Goal: Task Accomplishment & Management: Complete application form

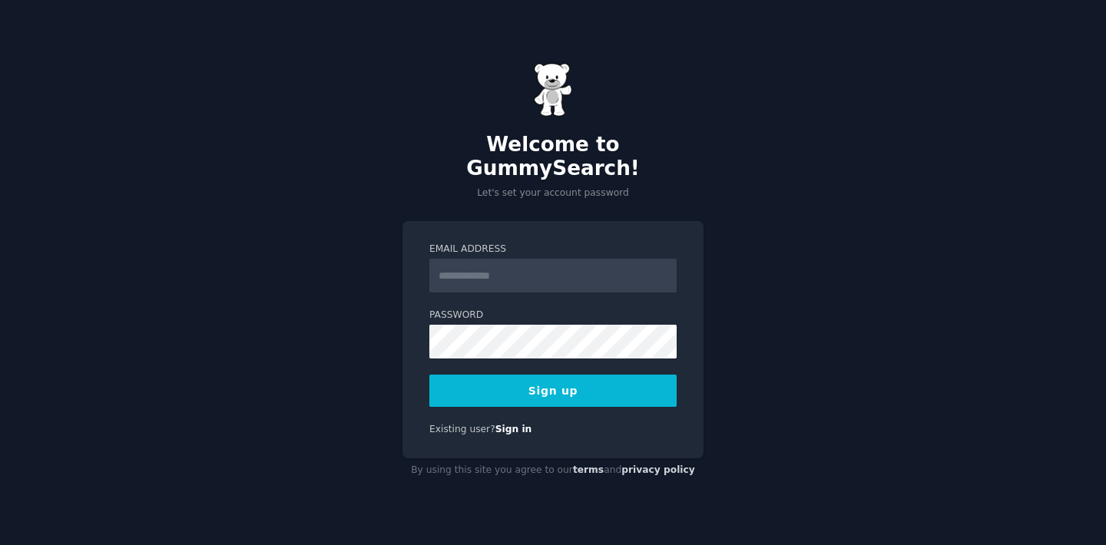
click at [502, 263] on input "Email Address" at bounding box center [552, 276] width 247 height 34
type input "**********"
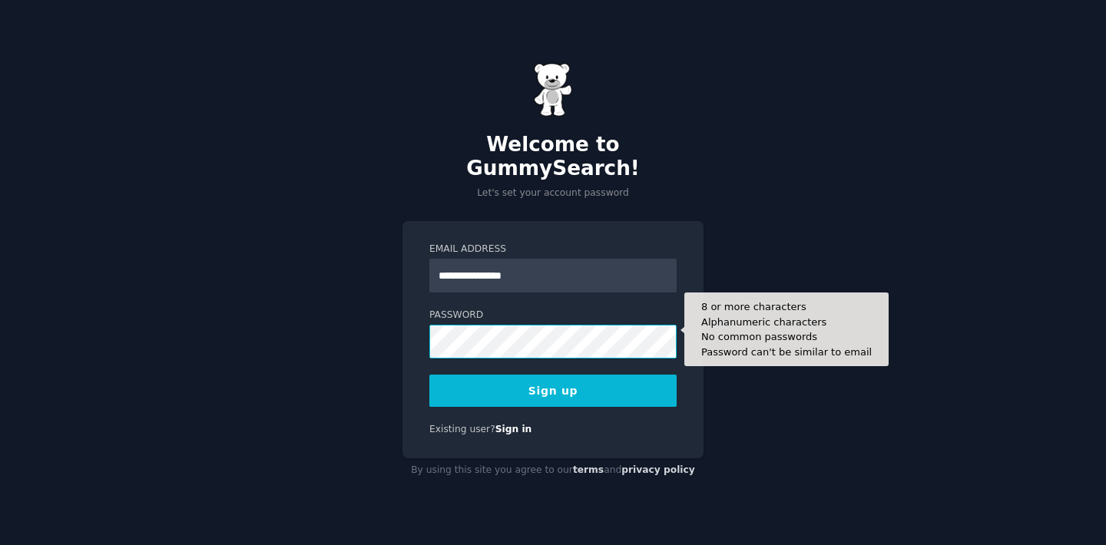
click at [429, 375] on button "Sign up" at bounding box center [552, 391] width 247 height 32
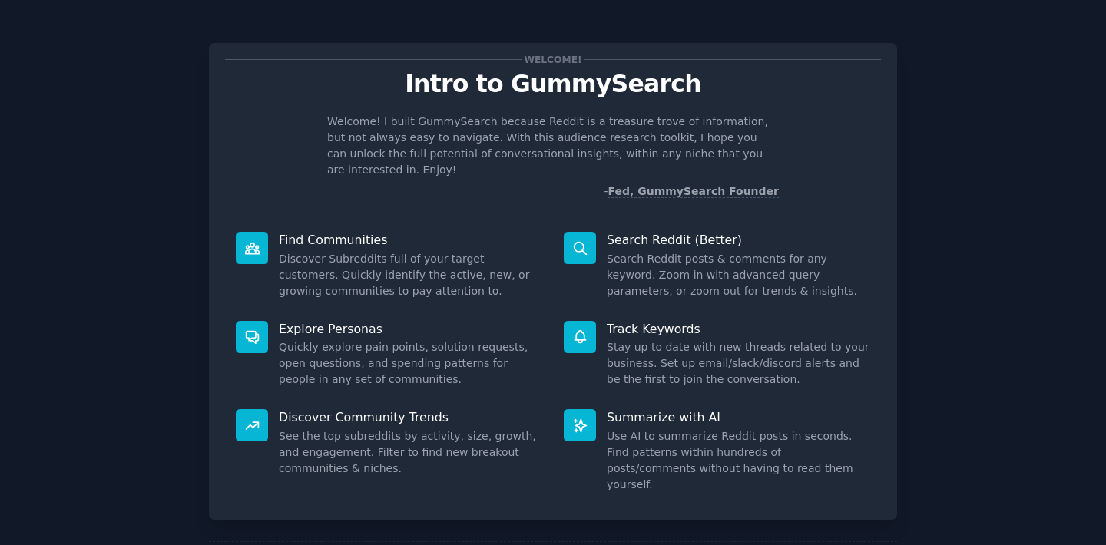
scroll to position [55, 0]
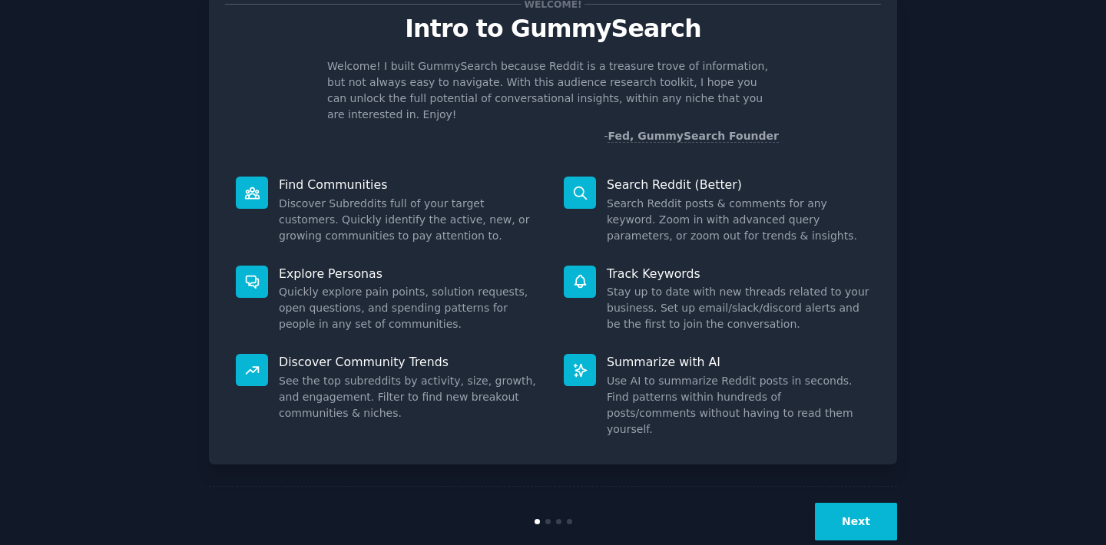
click at [858, 503] on button "Next" at bounding box center [856, 522] width 82 height 38
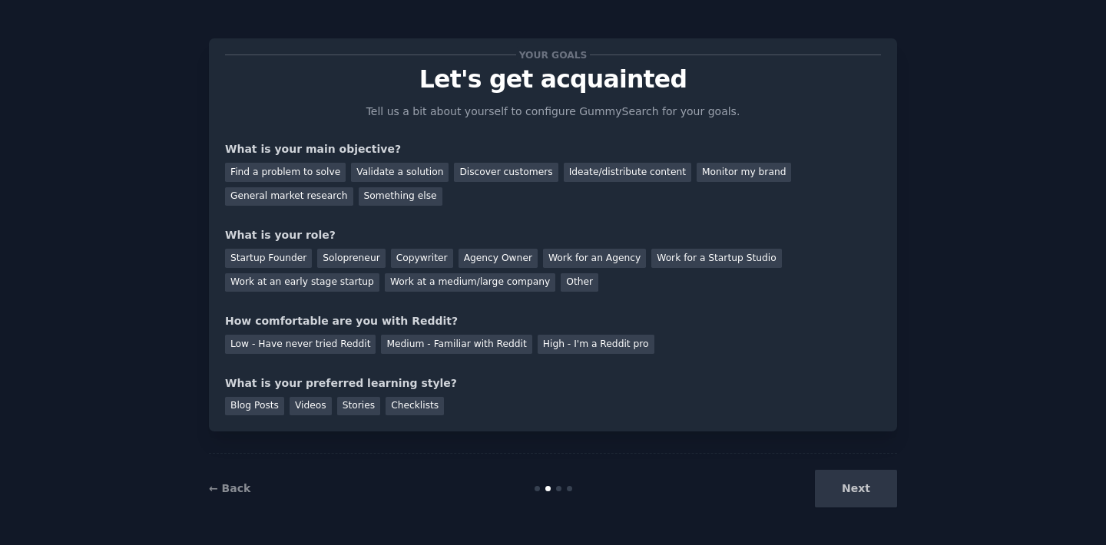
click at [872, 493] on div "Next" at bounding box center [782, 489] width 230 height 38
click at [368, 167] on div "Validate a solution" at bounding box center [400, 172] width 98 height 19
click at [312, 196] on div "General market research" at bounding box center [289, 196] width 128 height 19
click at [398, 177] on div "Validate a solution" at bounding box center [400, 172] width 98 height 19
click at [296, 259] on div "Startup Founder" at bounding box center [268, 258] width 87 height 19
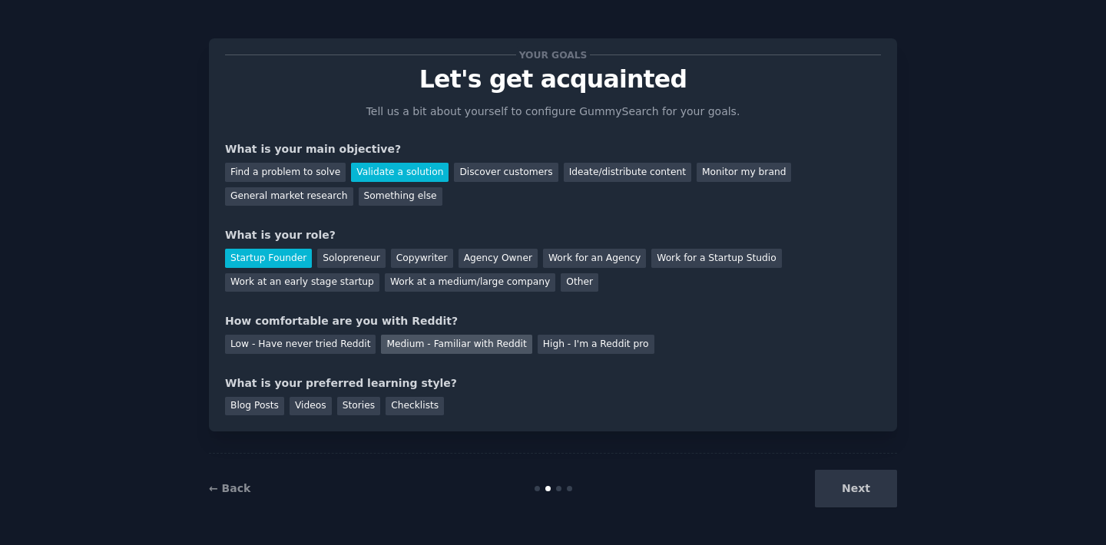
click at [445, 352] on div "Medium - Familiar with Reddit" at bounding box center [456, 344] width 151 height 19
click at [265, 413] on div "Blog Posts" at bounding box center [254, 406] width 59 height 19
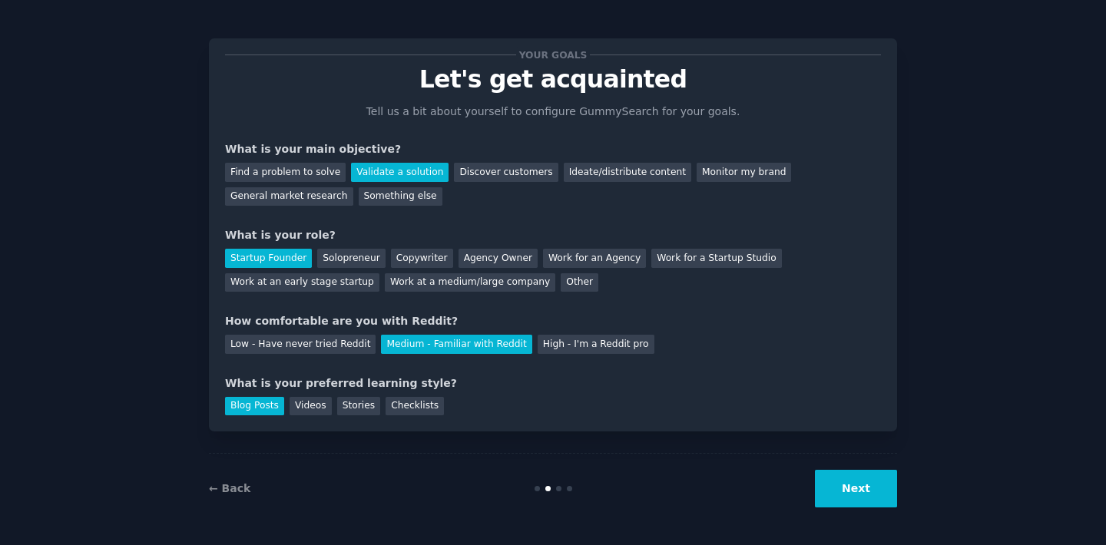
click at [868, 491] on button "Next" at bounding box center [856, 489] width 82 height 38
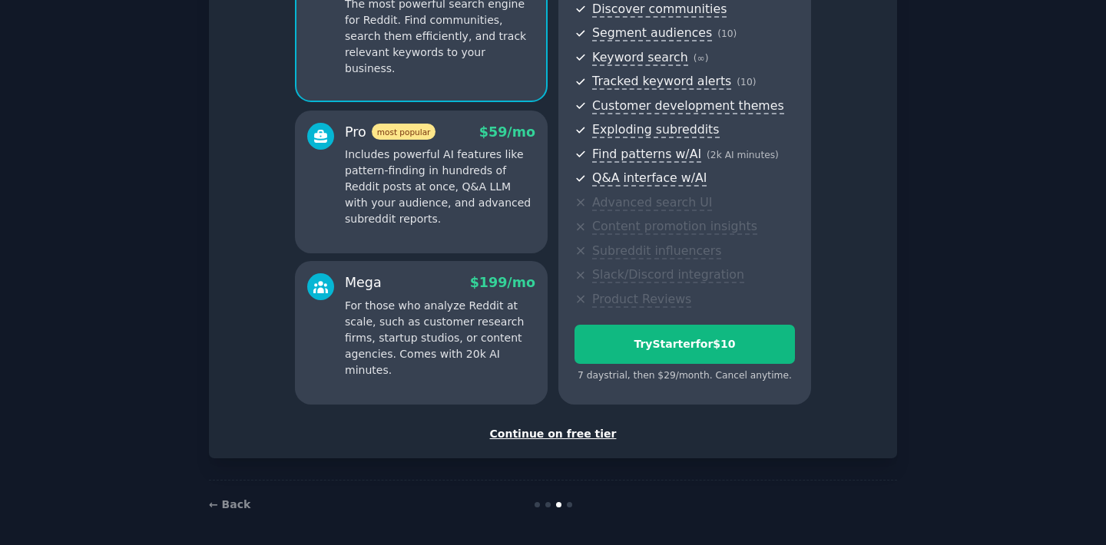
scroll to position [183, 0]
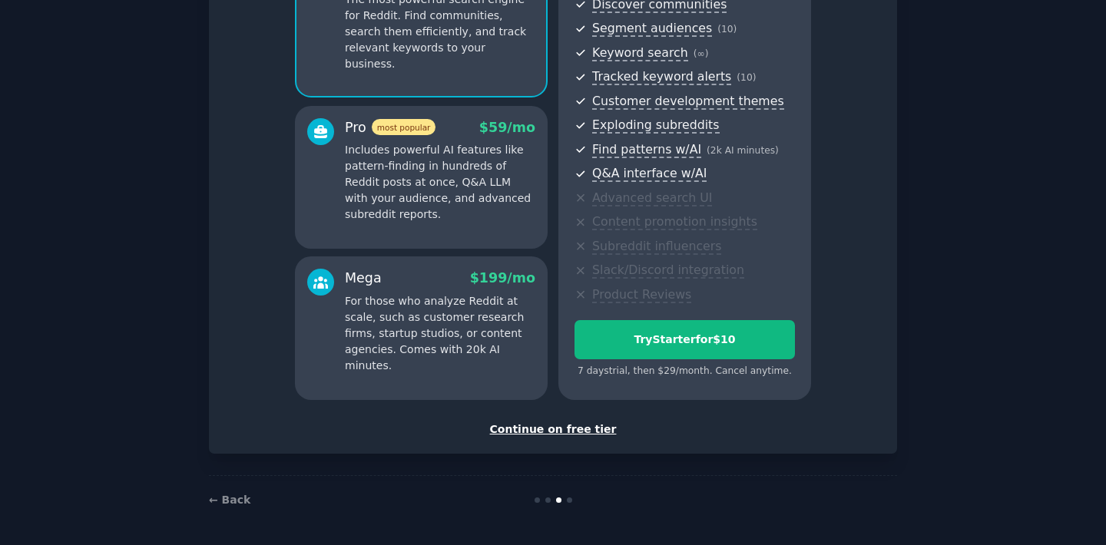
click at [592, 431] on div "Continue on free tier" at bounding box center [553, 430] width 656 height 16
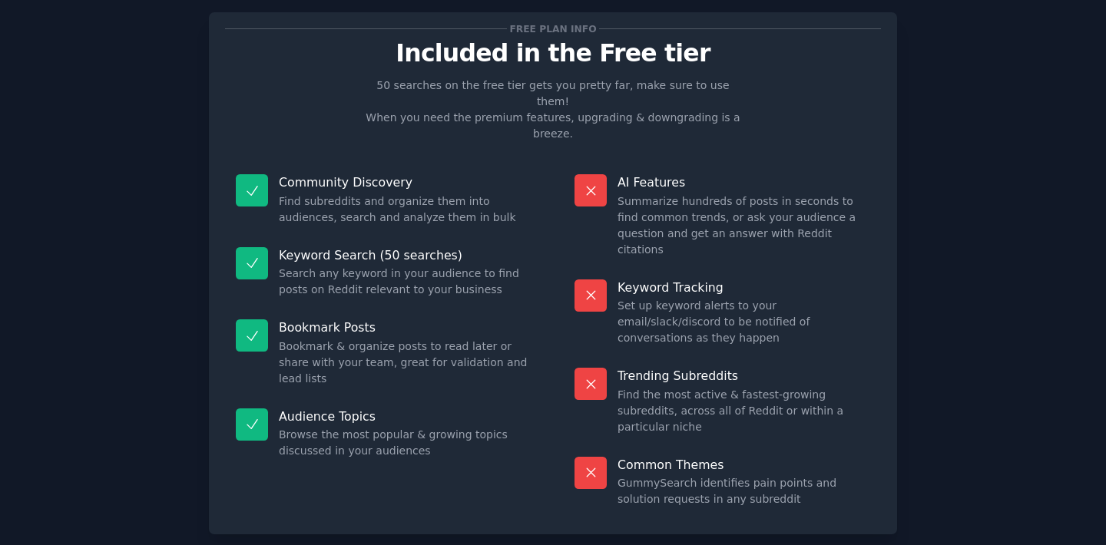
scroll to position [35, 0]
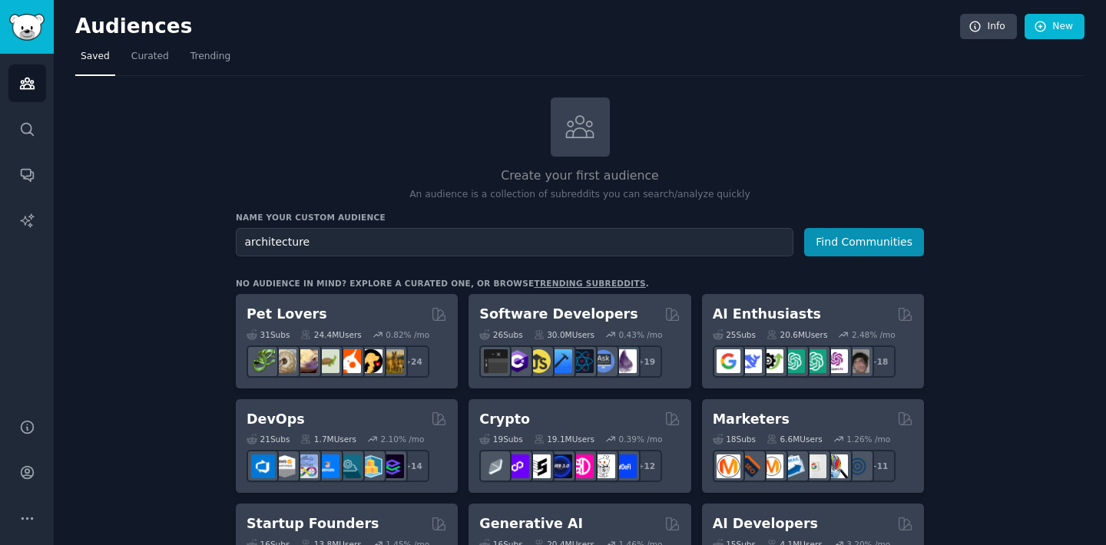
click at [804, 228] on button "Find Communities" at bounding box center [864, 242] width 120 height 28
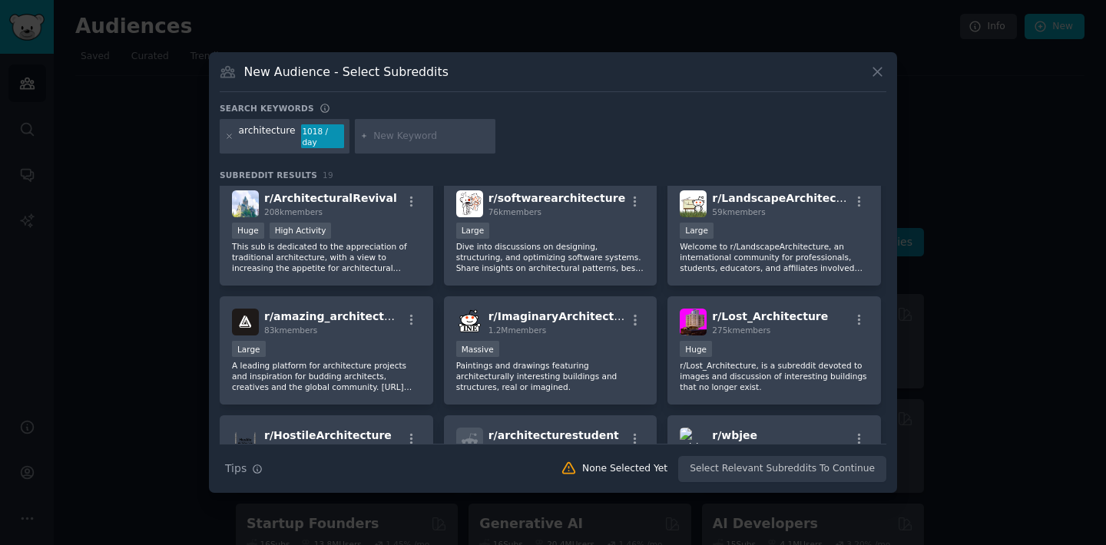
scroll to position [129, 0]
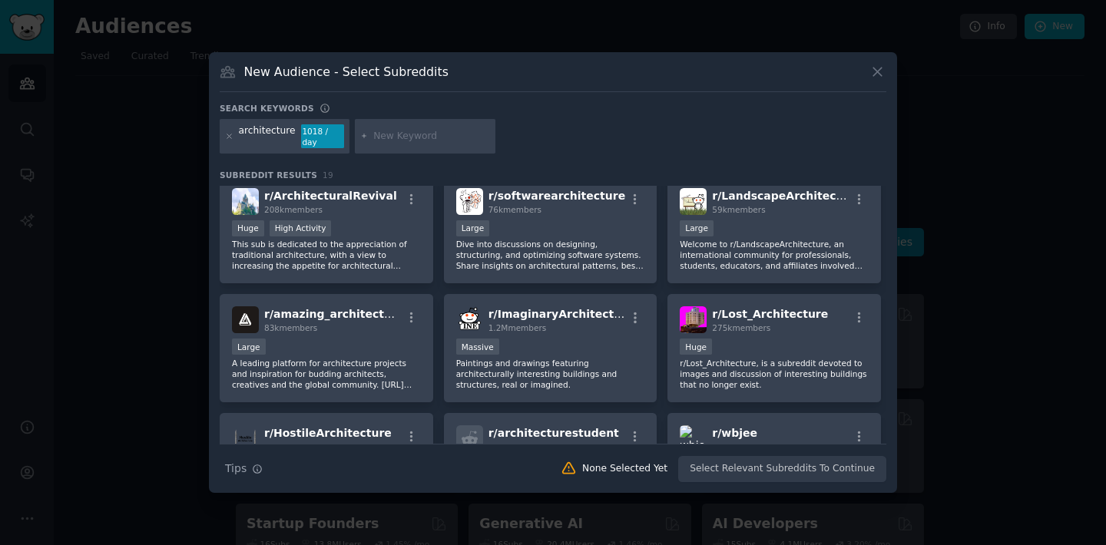
click at [889, 81] on div "New Audience - Select Subreddits Search keywords architecture 1018 / day Subred…" at bounding box center [553, 273] width 688 height 442
click at [875, 76] on icon at bounding box center [877, 72] width 8 height 8
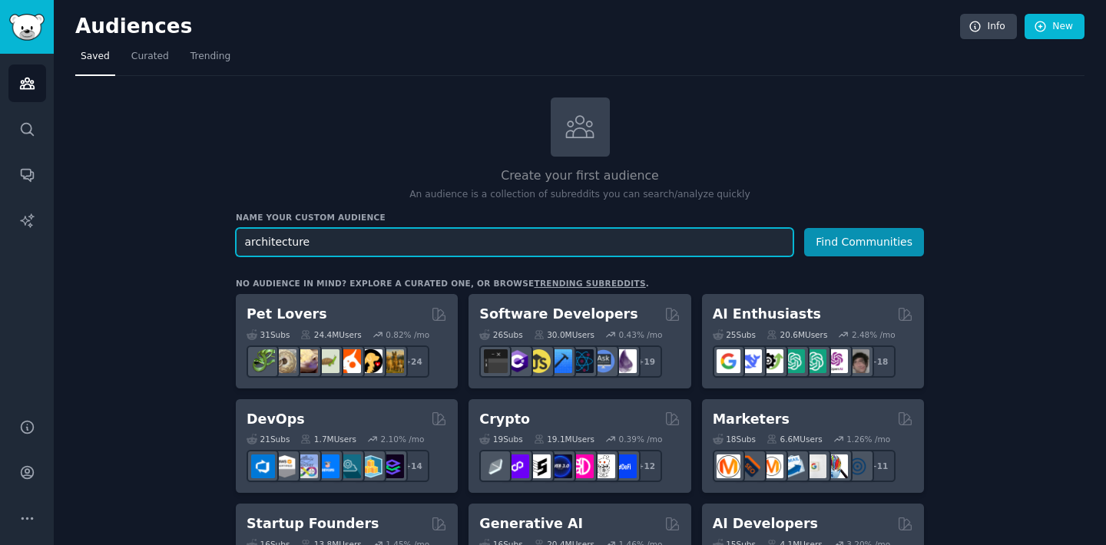
click at [313, 241] on input "architecture" at bounding box center [515, 242] width 558 height 28
type input "retrofit"
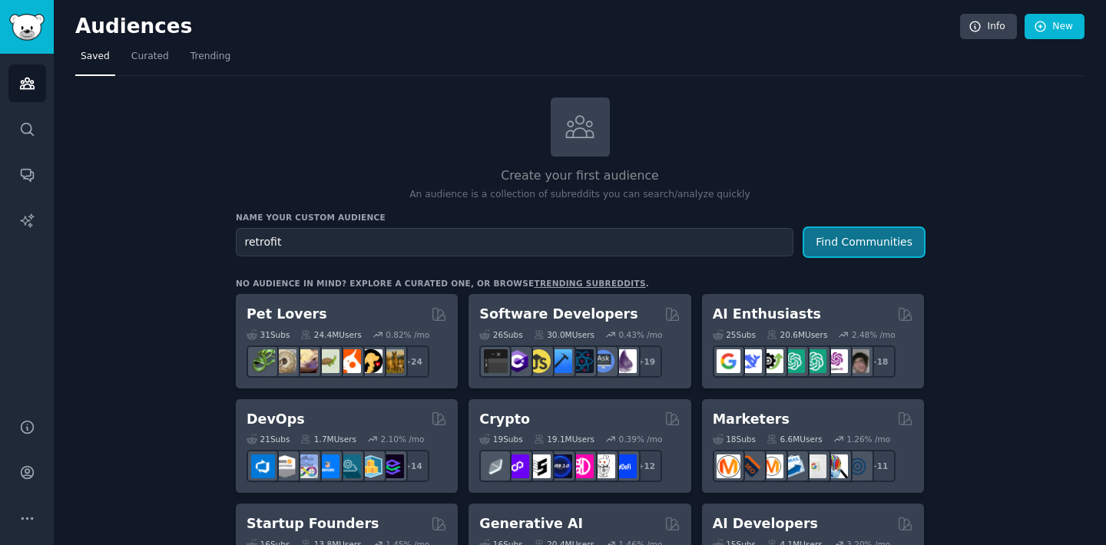
click at [809, 247] on button "Find Communities" at bounding box center [864, 242] width 120 height 28
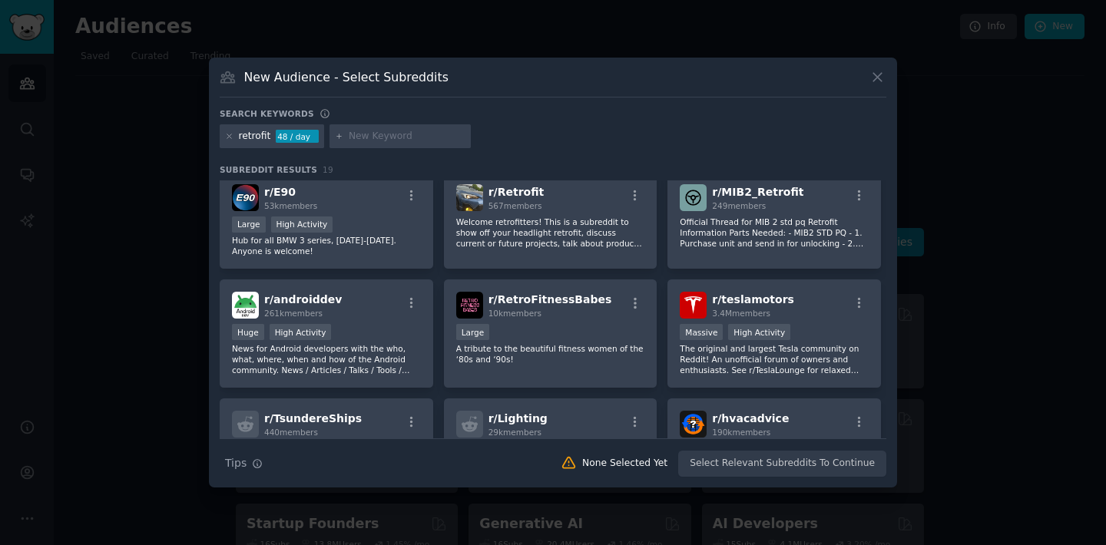
scroll to position [130, 0]
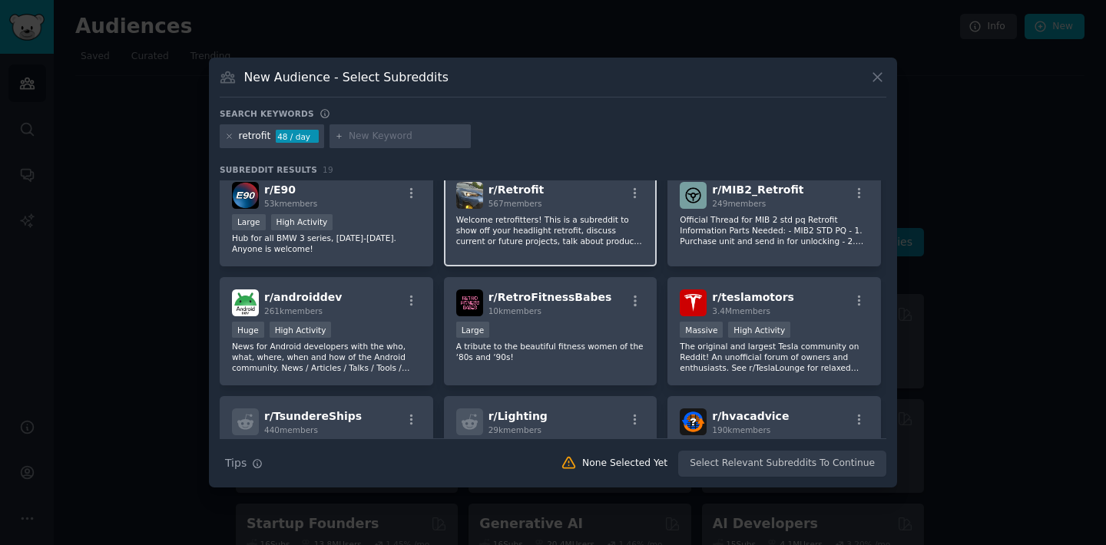
click at [585, 254] on div "r/ Retrofit 567 members Welcome retrofitters! This is a subreddit to show off y…" at bounding box center [551, 219] width 214 height 98
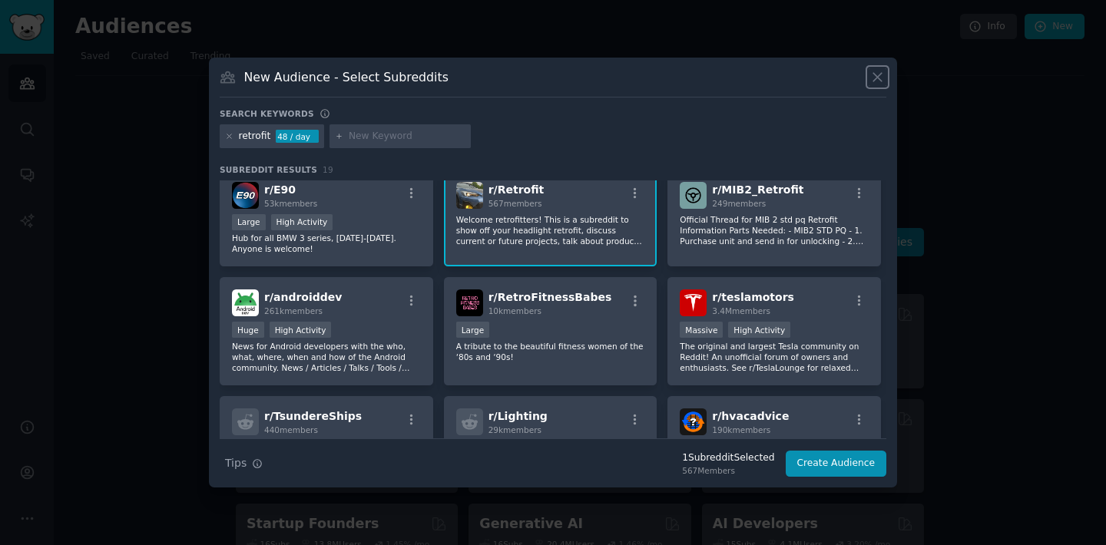
click at [877, 75] on icon at bounding box center [877, 77] width 16 height 16
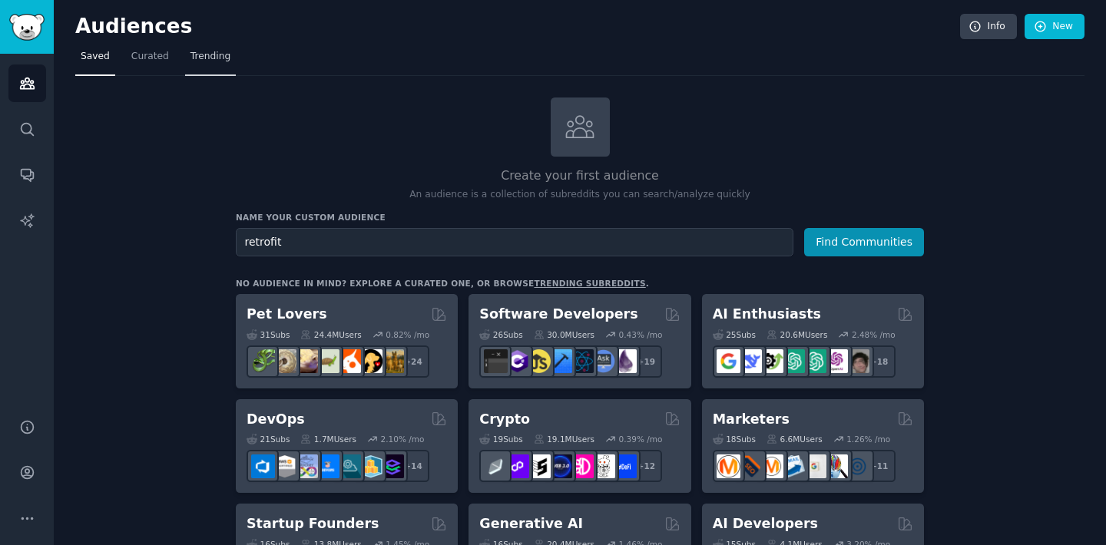
click at [190, 59] on span "Trending" at bounding box center [210, 57] width 40 height 14
